Goal: Information Seeking & Learning: Find specific fact

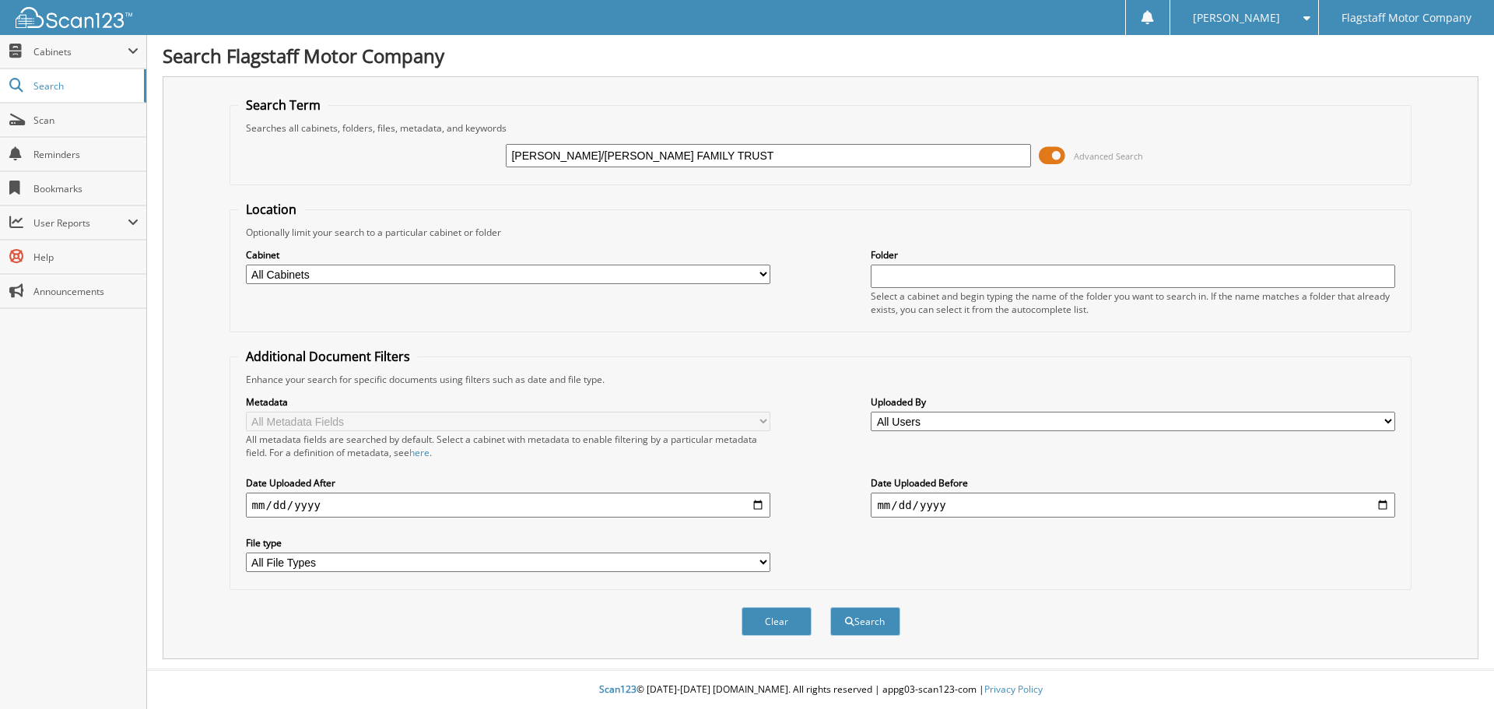
type input "[PERSON_NAME]/[PERSON_NAME] FAMILY TRUST"
click at [486, 266] on select "All Cabinets ACCOUNTS PAYABLE ACCOUNTS RECEIVABLE ADVERTISING [PERSON_NAME] CAR…" at bounding box center [508, 274] width 525 height 19
select select "16195"
click at [246, 265] on select "All Cabinets ACCOUNTS PAYABLE ACCOUNTS RECEIVABLE ADVERTISING [PERSON_NAME] CAR…" at bounding box center [508, 274] width 525 height 19
click at [871, 623] on button "Search" at bounding box center [865, 621] width 70 height 29
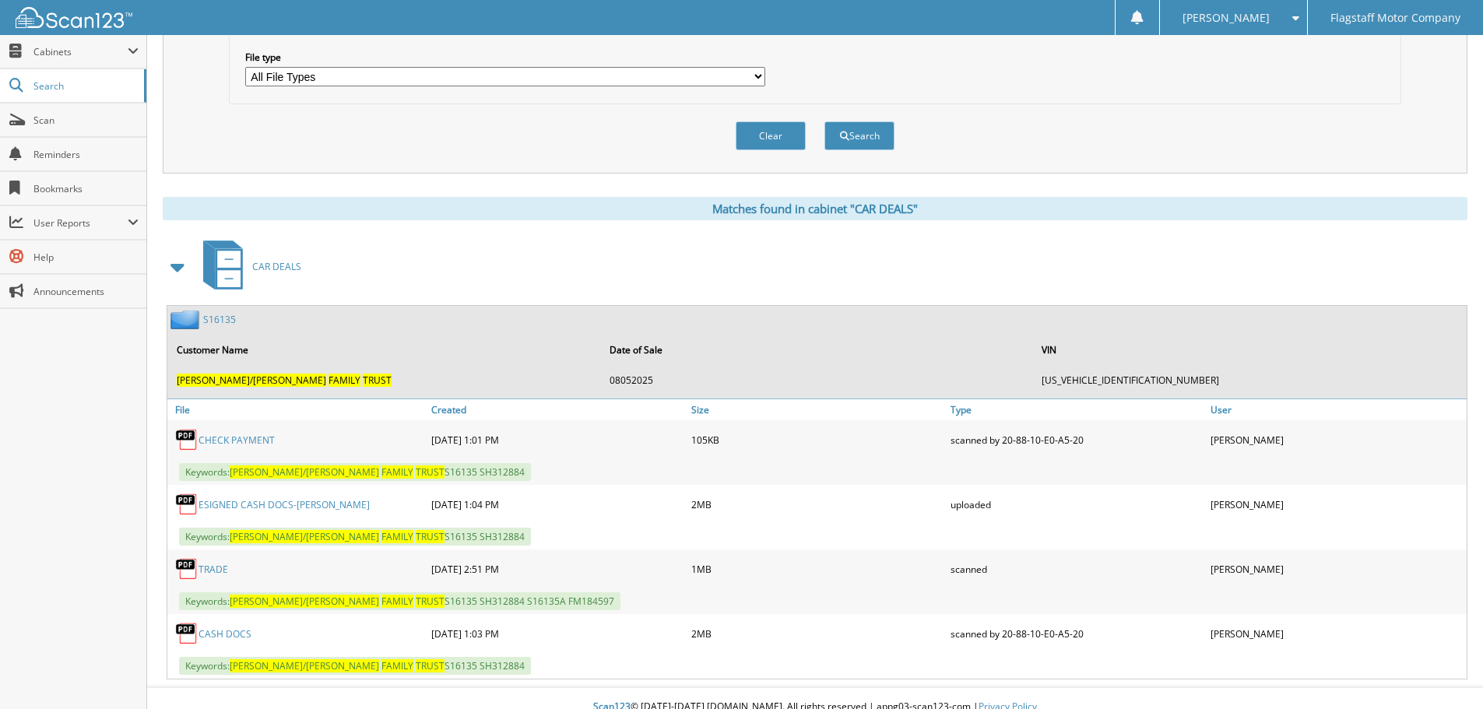
scroll to position [504, 0]
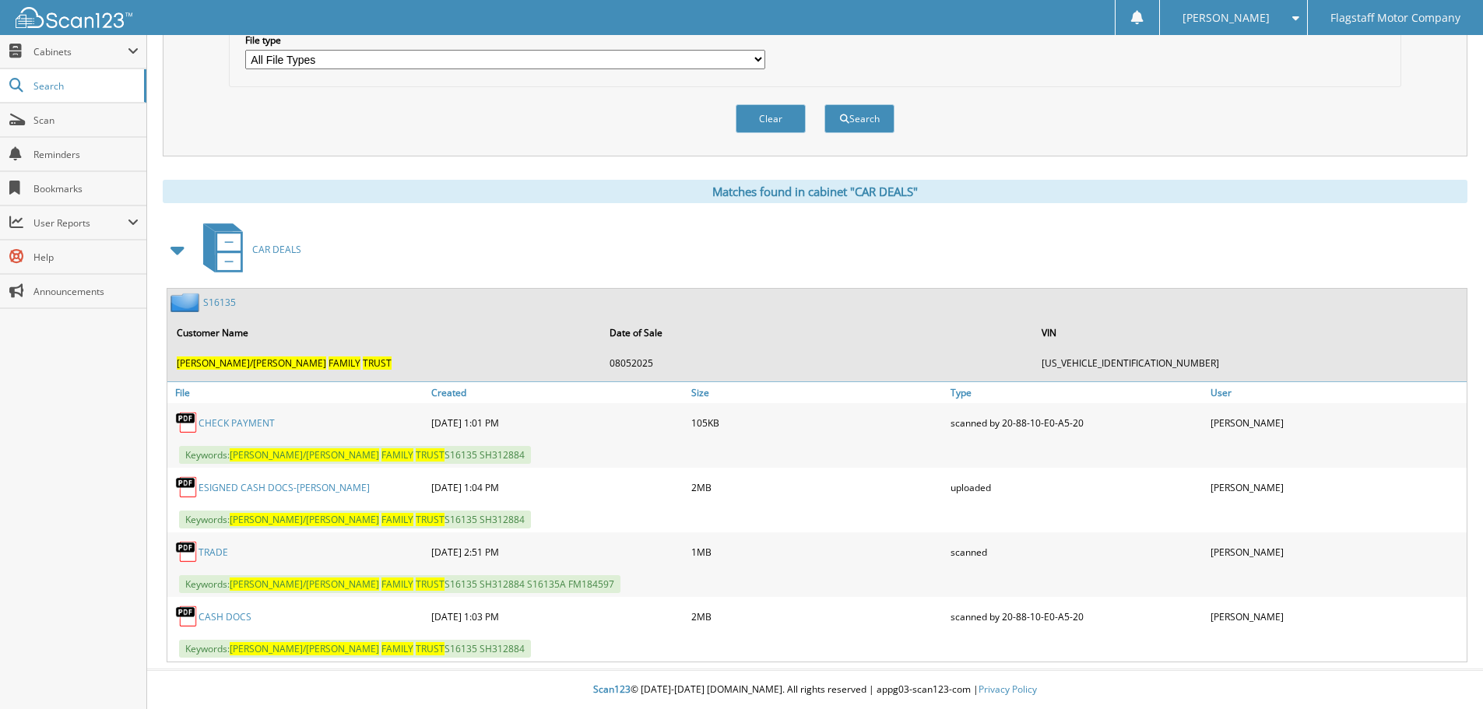
click at [283, 247] on span "CAR DEALS" at bounding box center [276, 249] width 49 height 13
